Goal: Browse casually

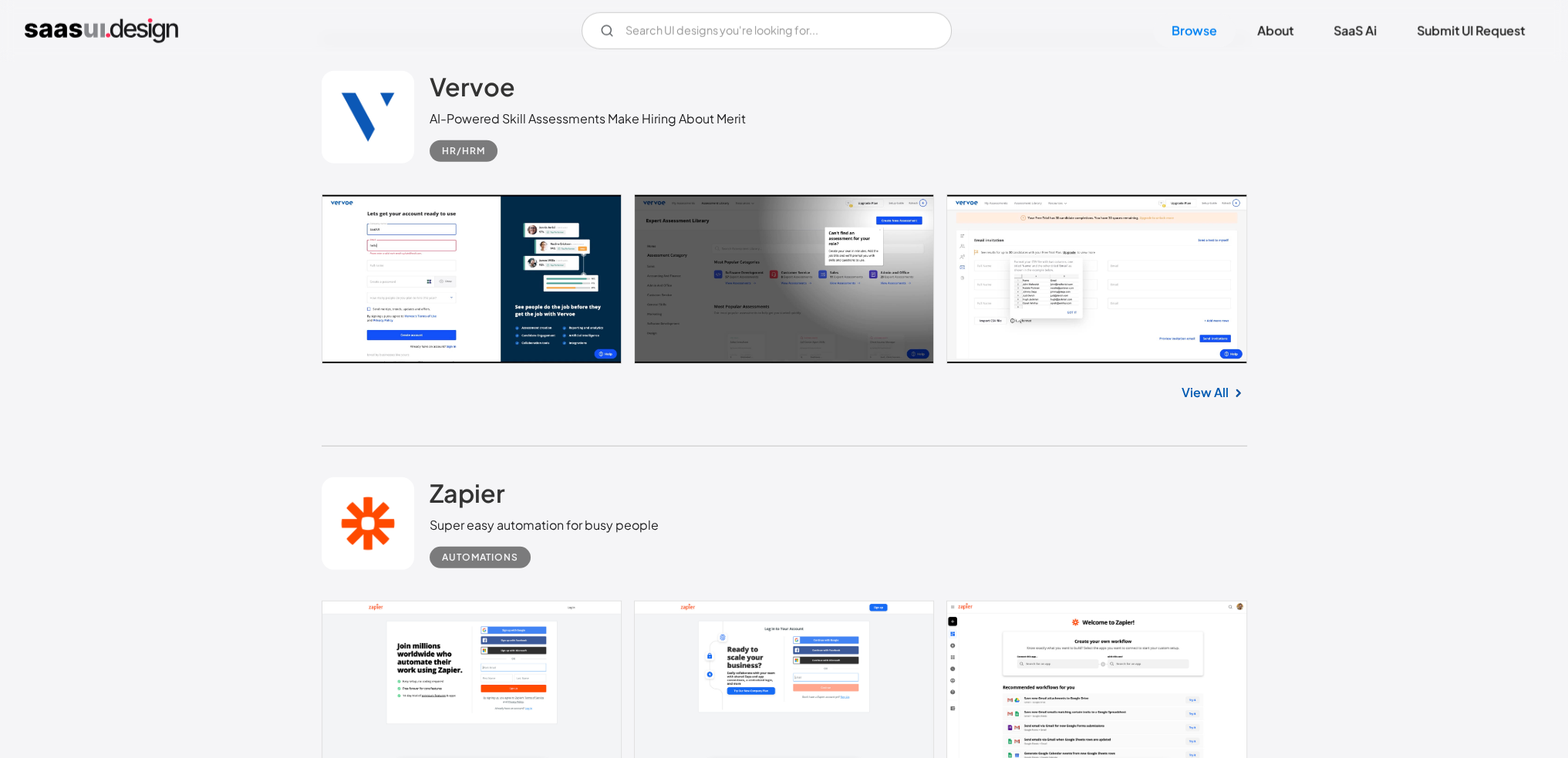
scroll to position [5858, 0]
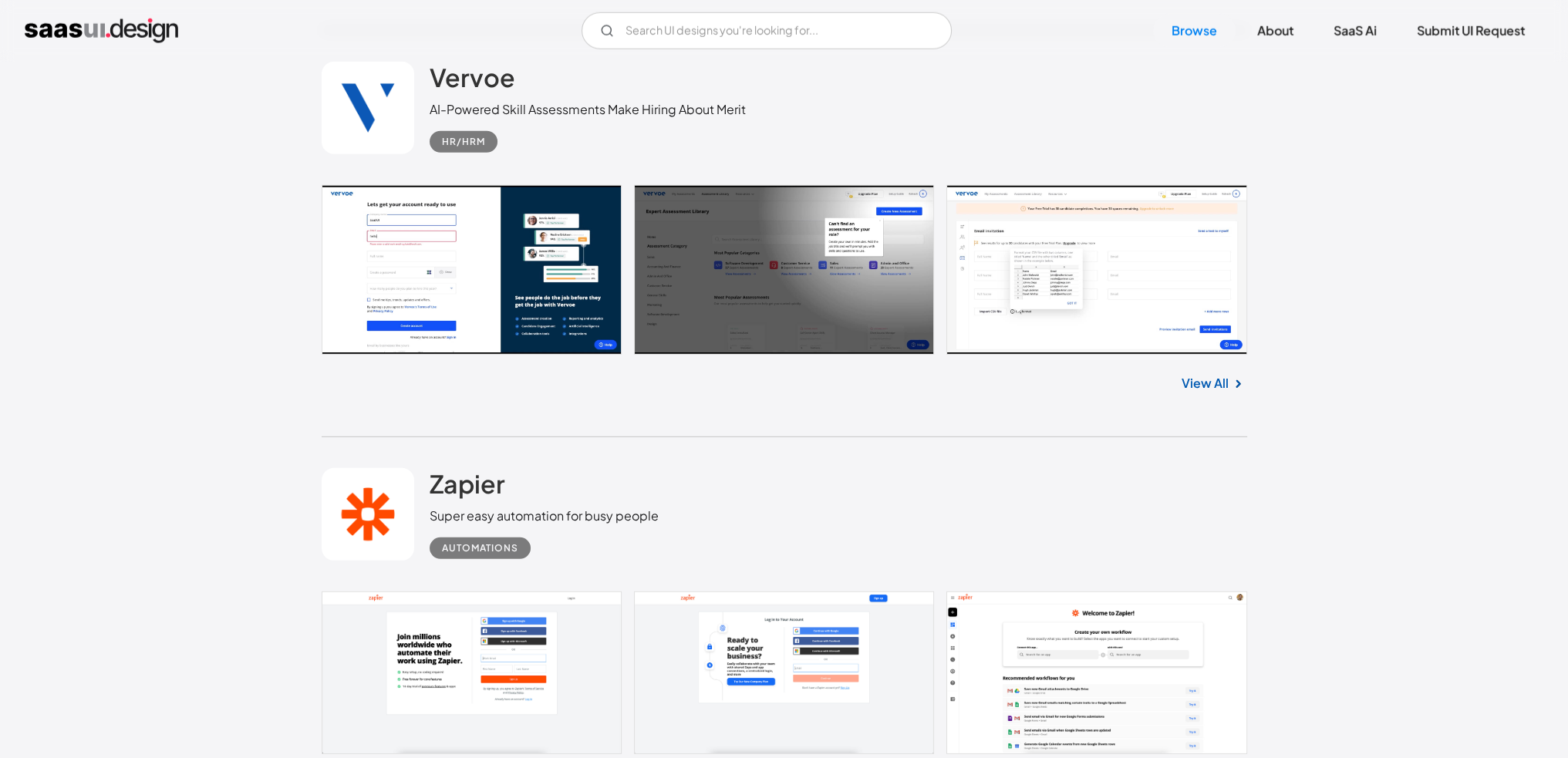
click at [1047, 333] on link at bounding box center [784, 270] width 925 height 169
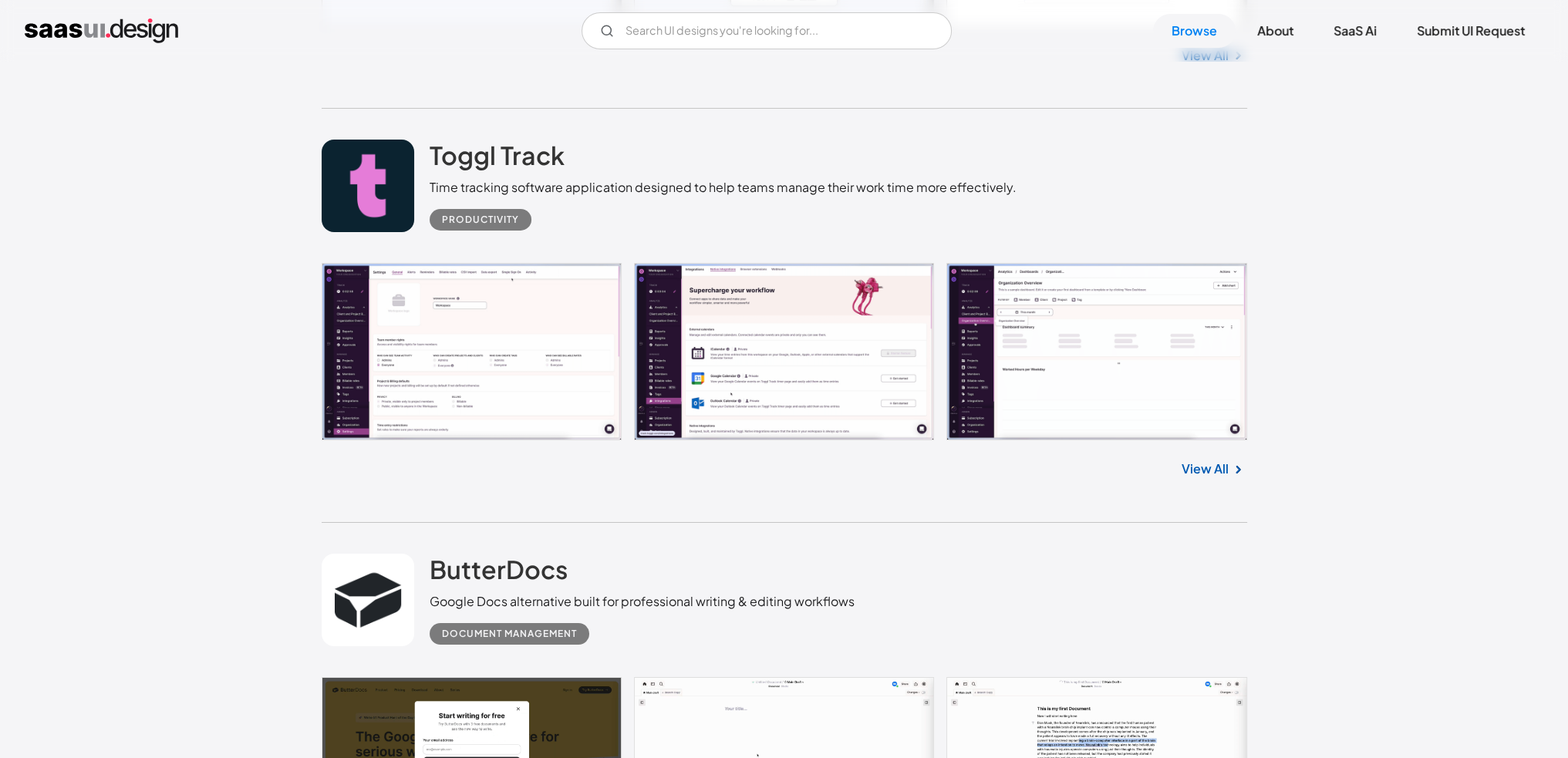
scroll to position [7554, 0]
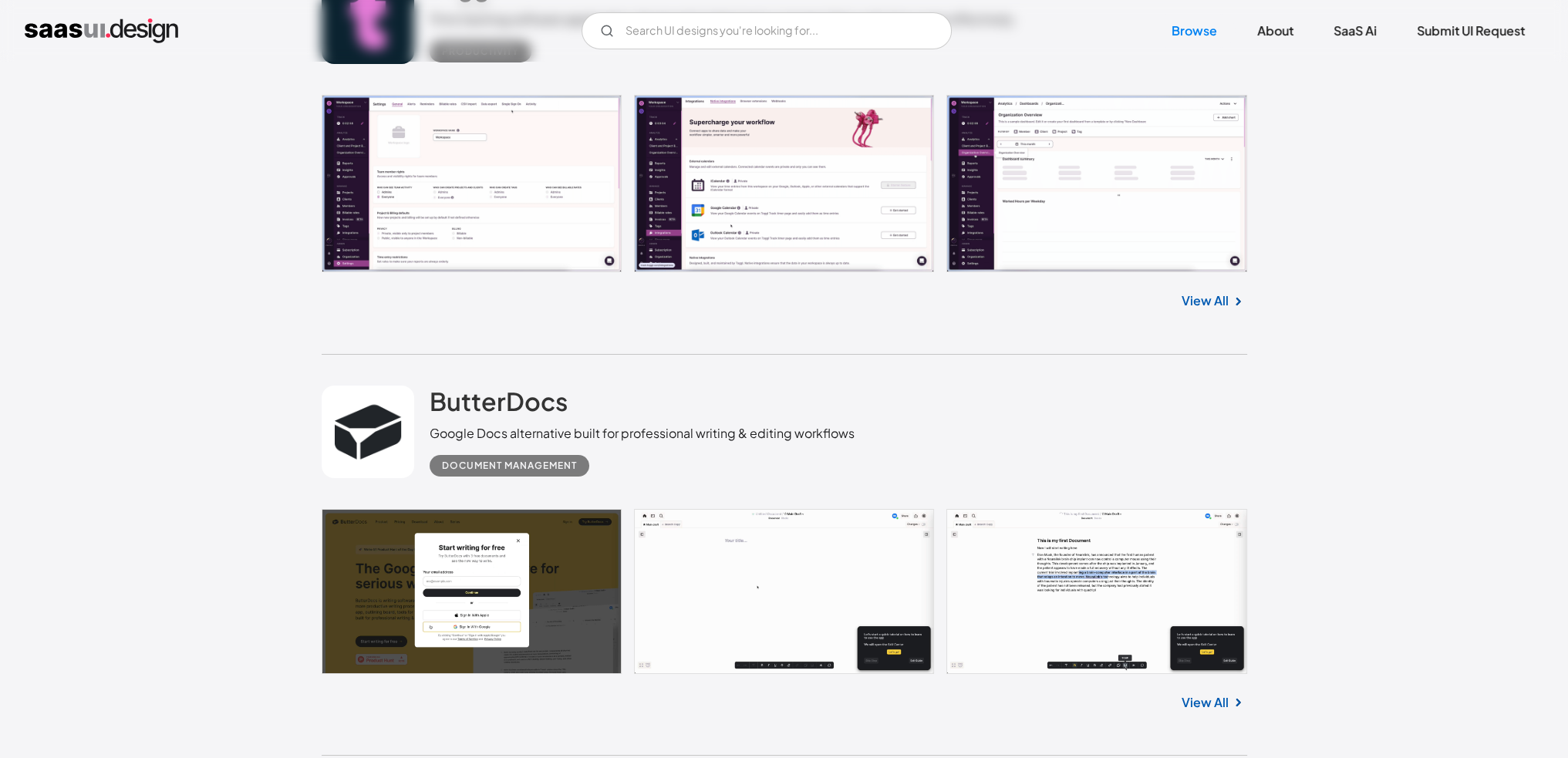
click at [765, 230] on link at bounding box center [784, 183] width 925 height 177
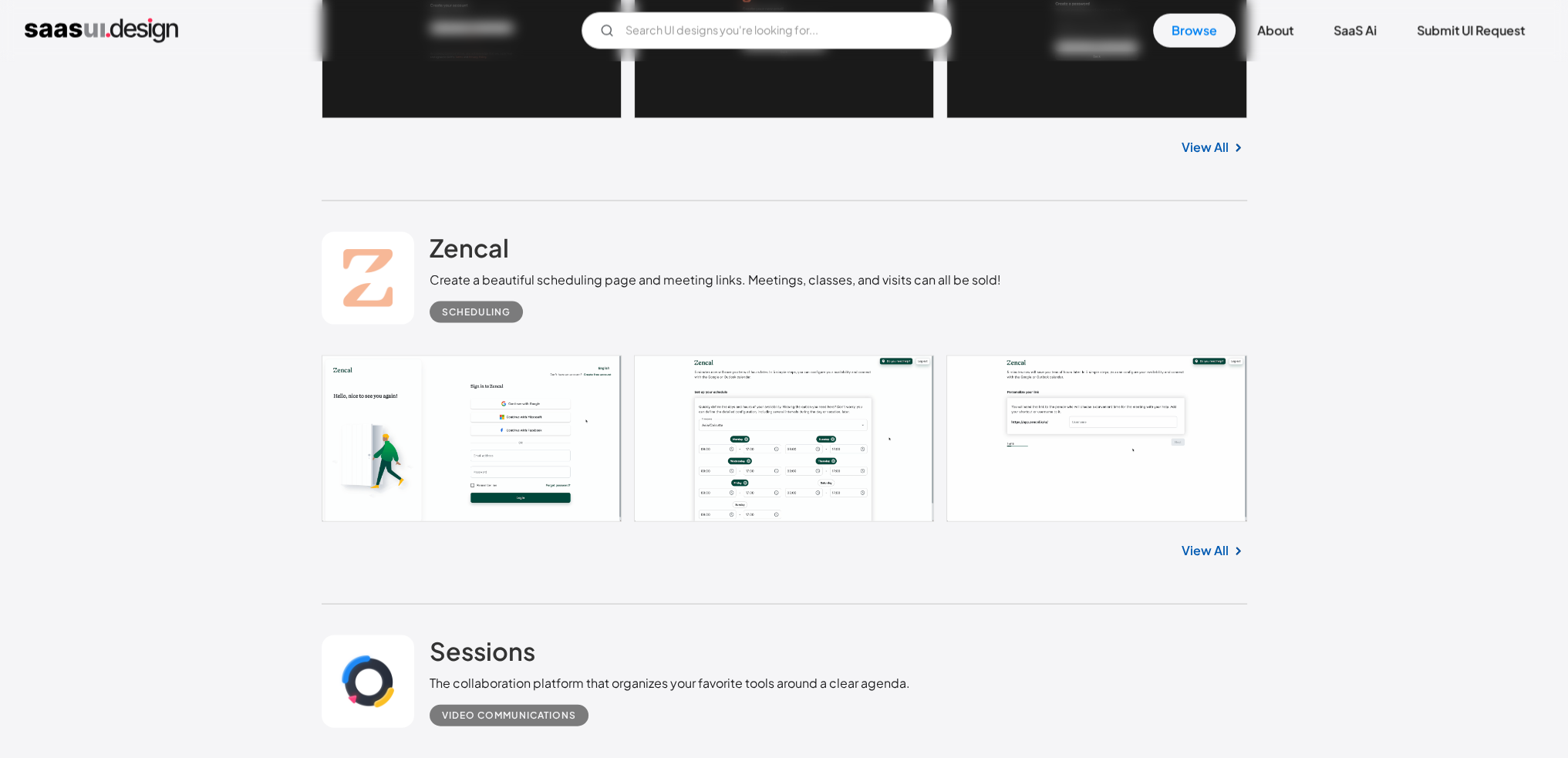
scroll to position [27749, 0]
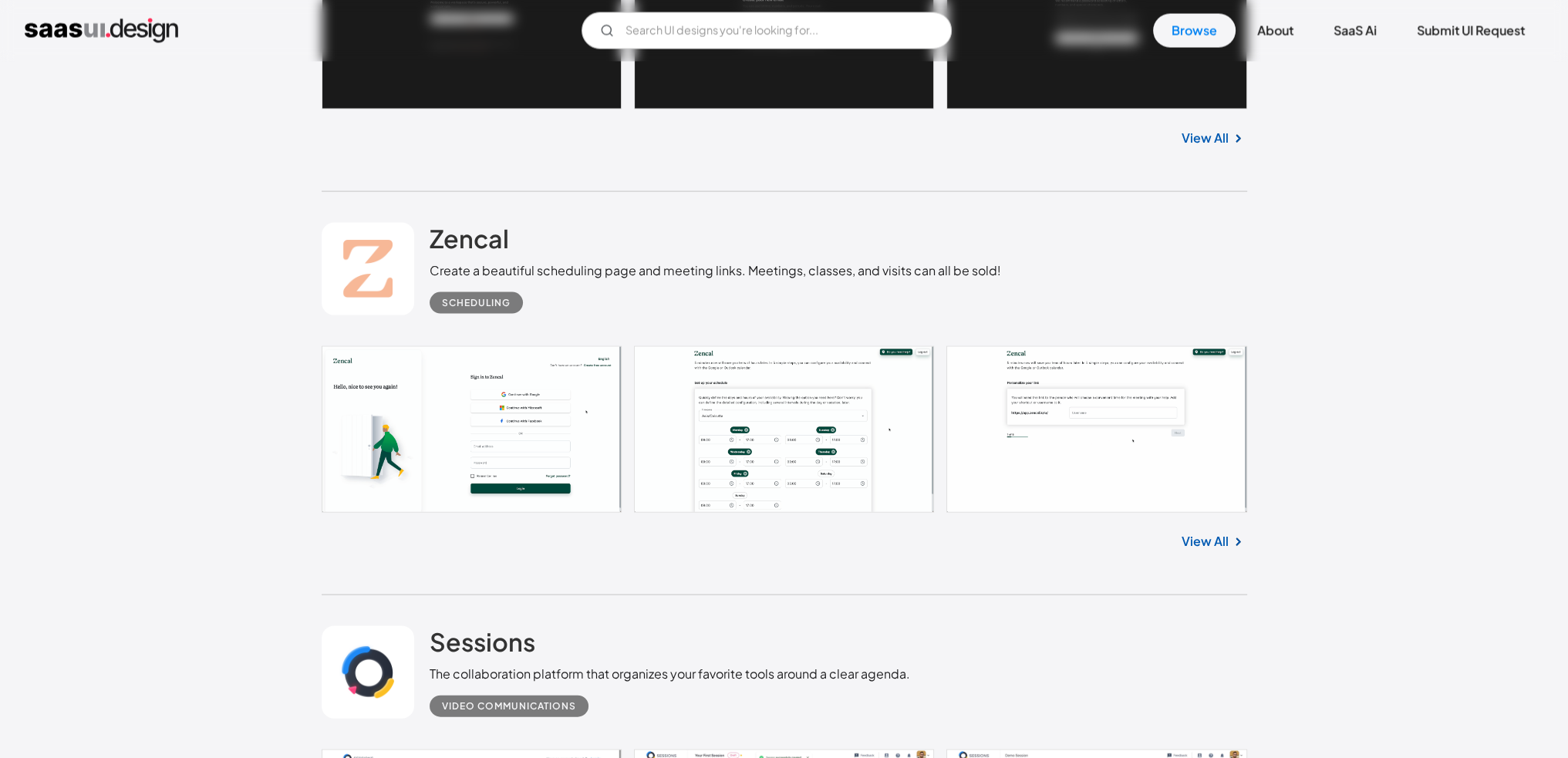
click at [724, 437] on link at bounding box center [784, 429] width 925 height 167
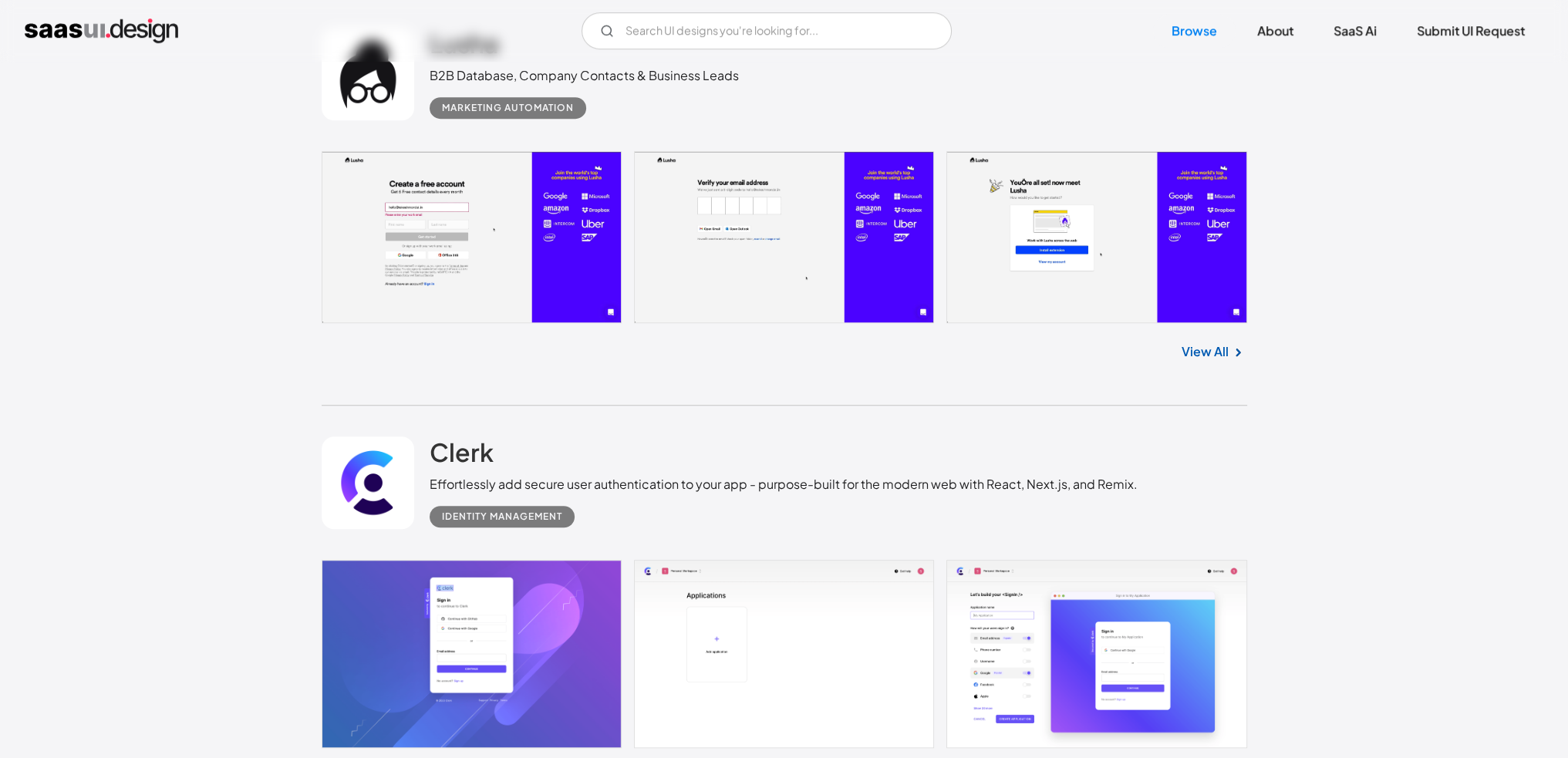
scroll to position [40405, 0]
